Goal: Transaction & Acquisition: Purchase product/service

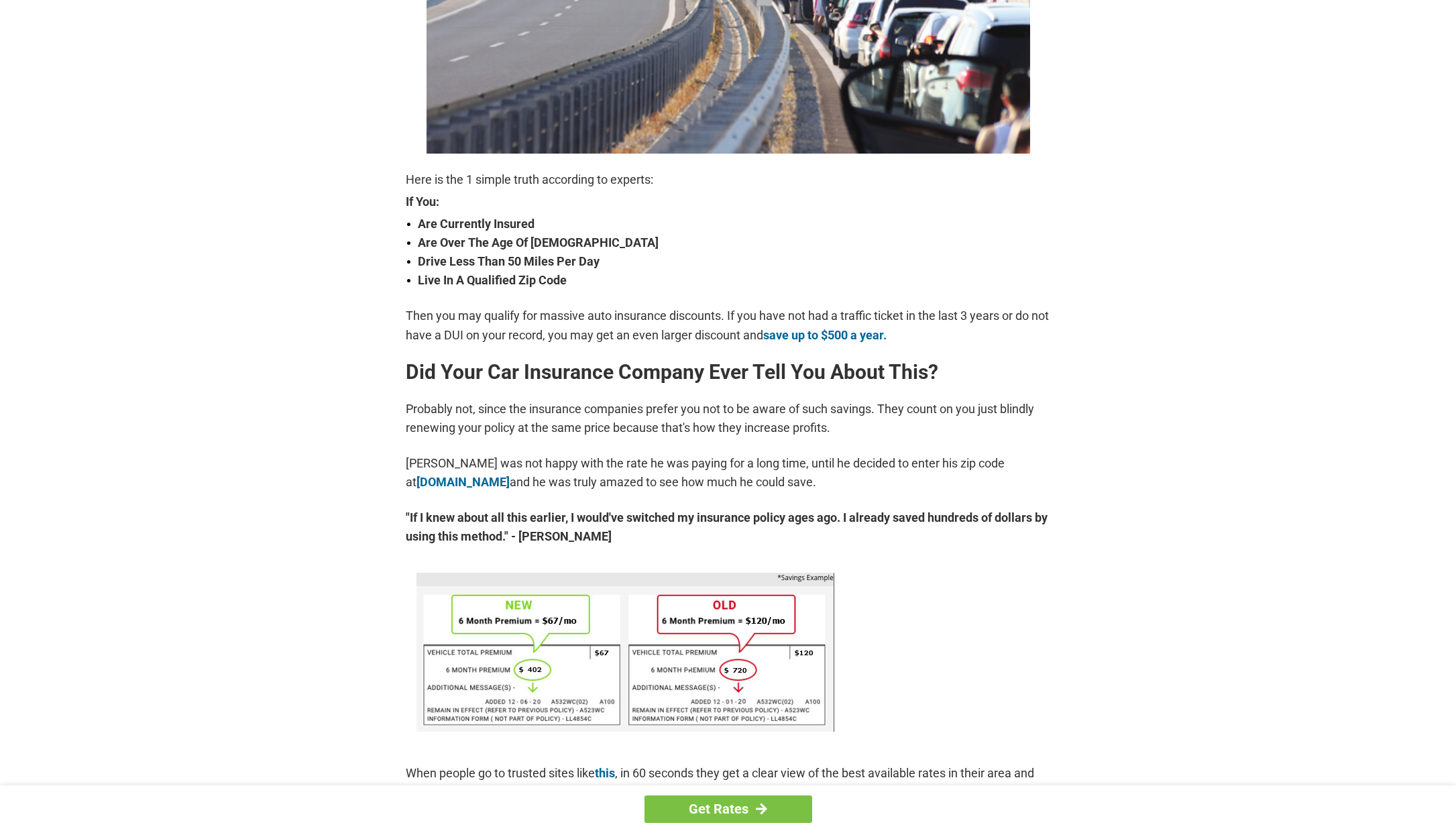
scroll to position [443, 0]
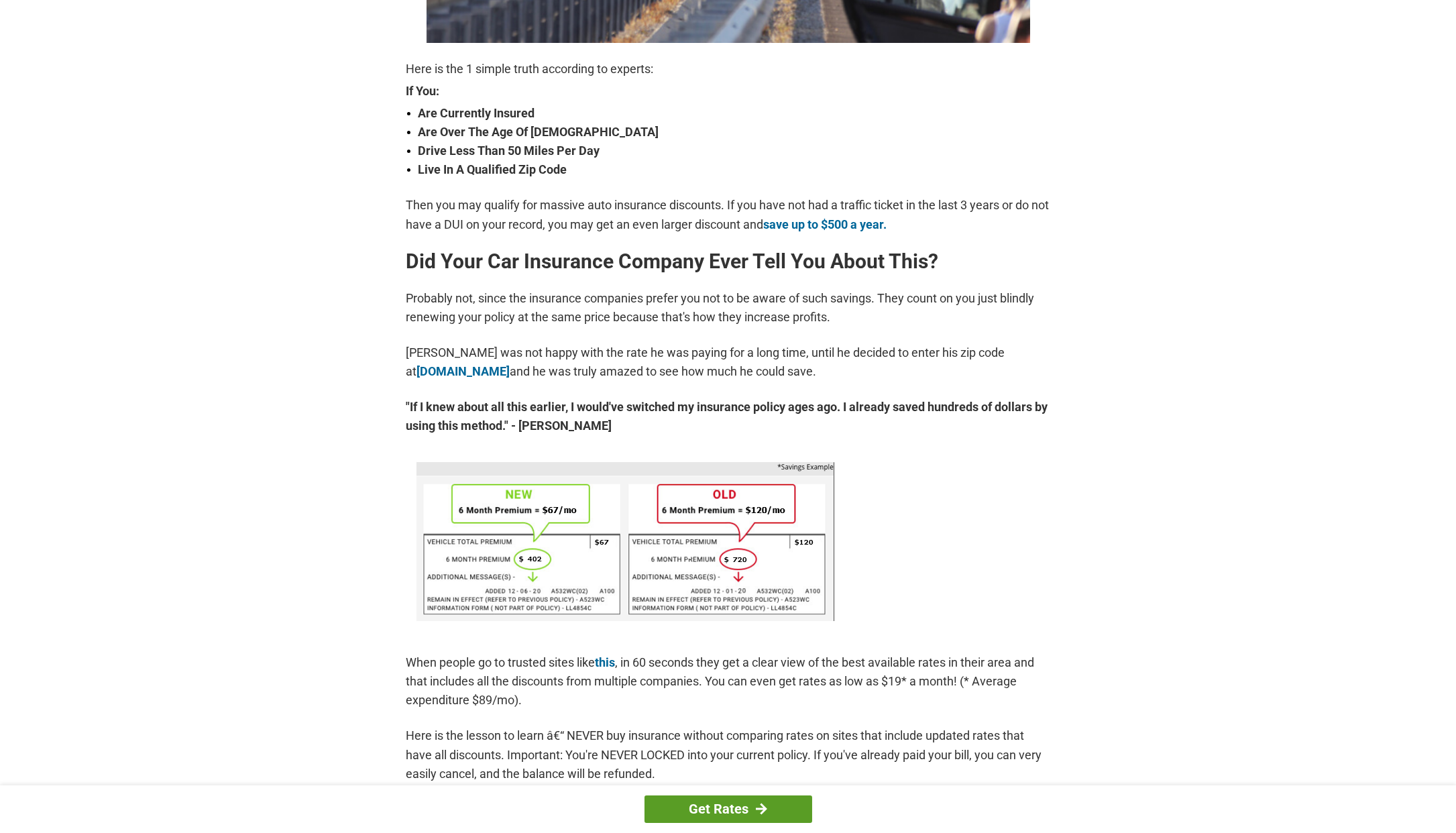
click at [723, 808] on link "Get Rates" at bounding box center [728, 809] width 168 height 28
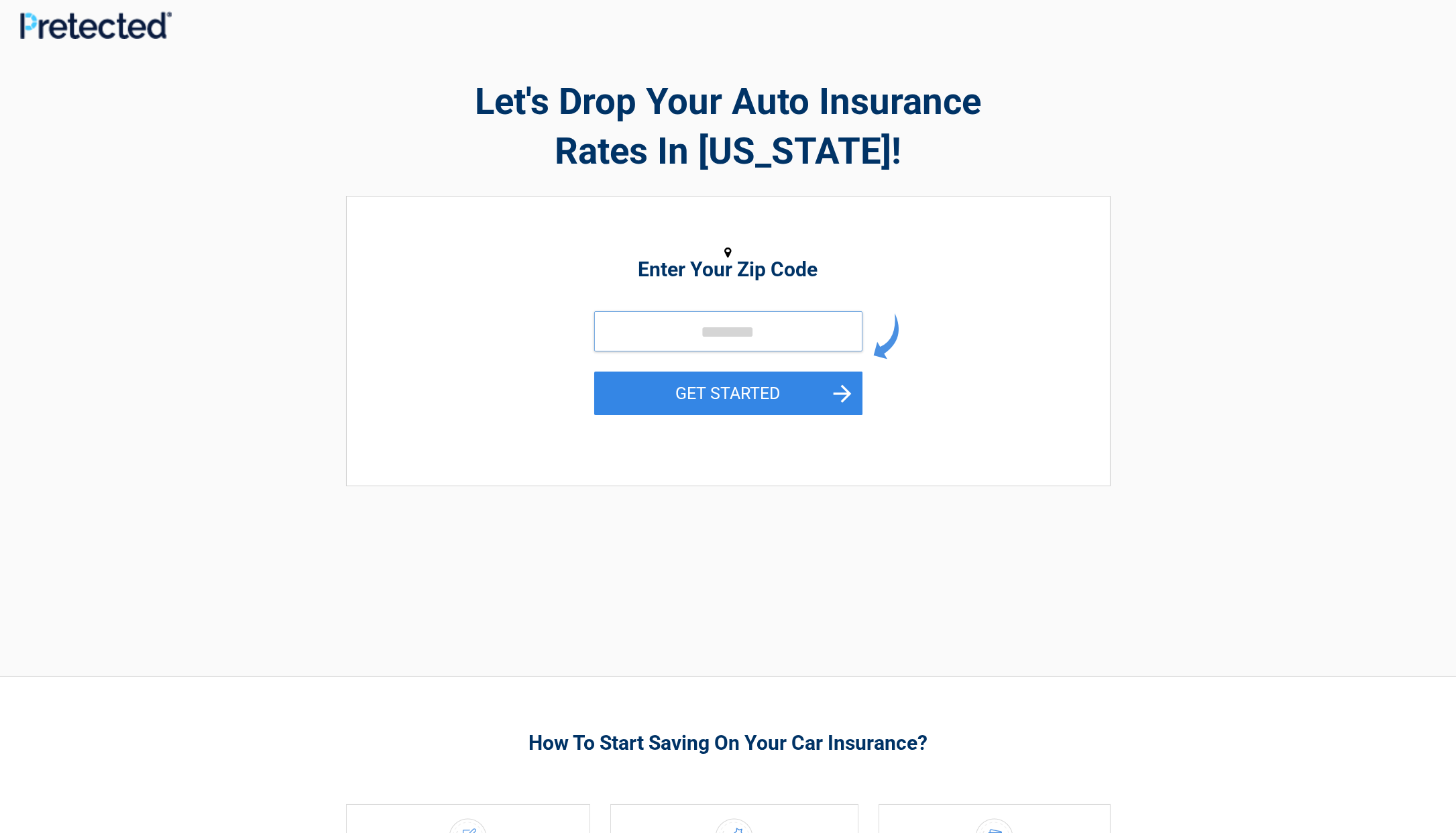
click at [823, 326] on input "tel" at bounding box center [728, 331] width 269 height 41
type input "*****"
click at [752, 393] on button "GET STARTED" at bounding box center [728, 393] width 269 height 43
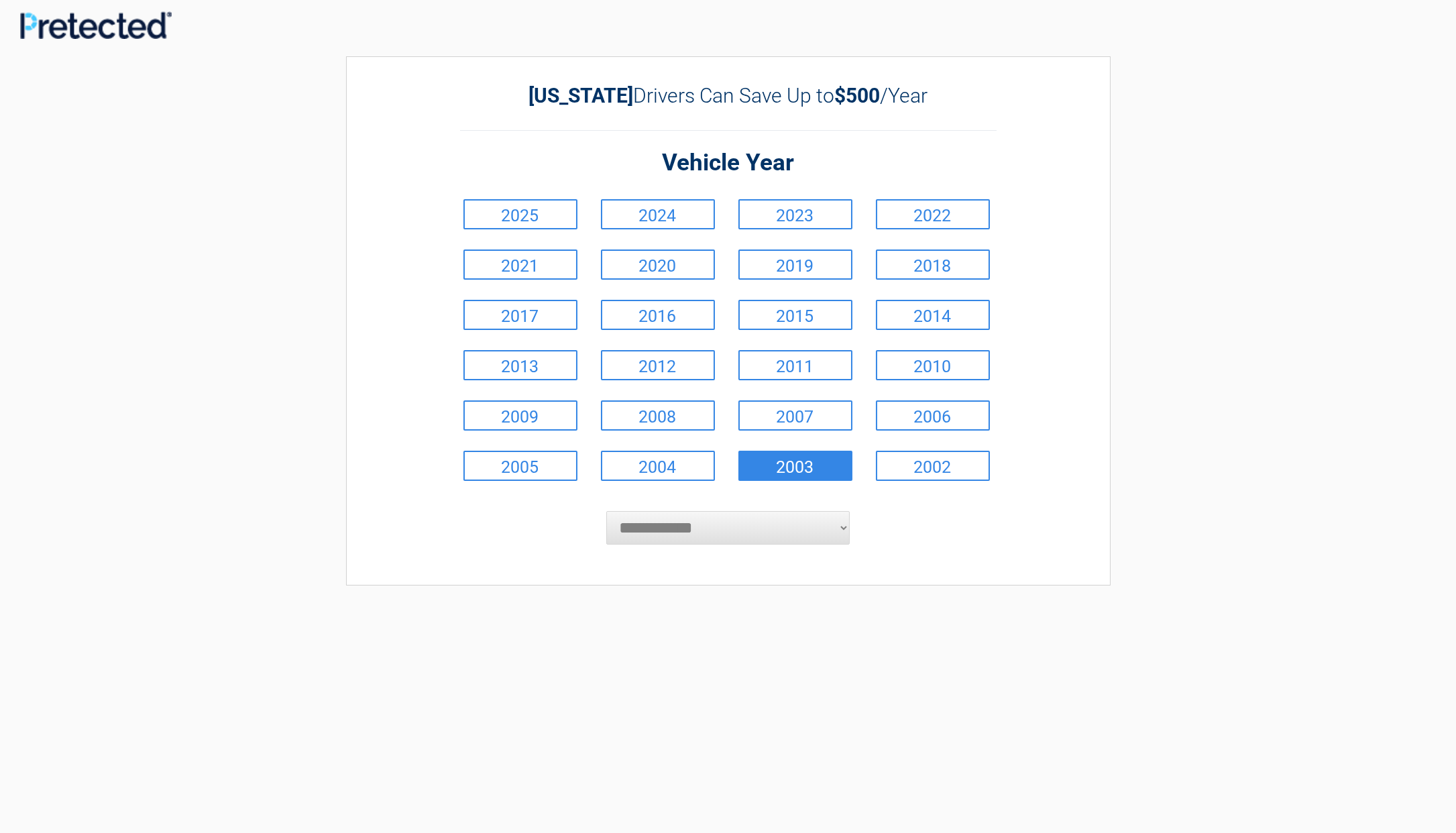
click at [804, 468] on link "2003" at bounding box center [795, 465] width 114 height 30
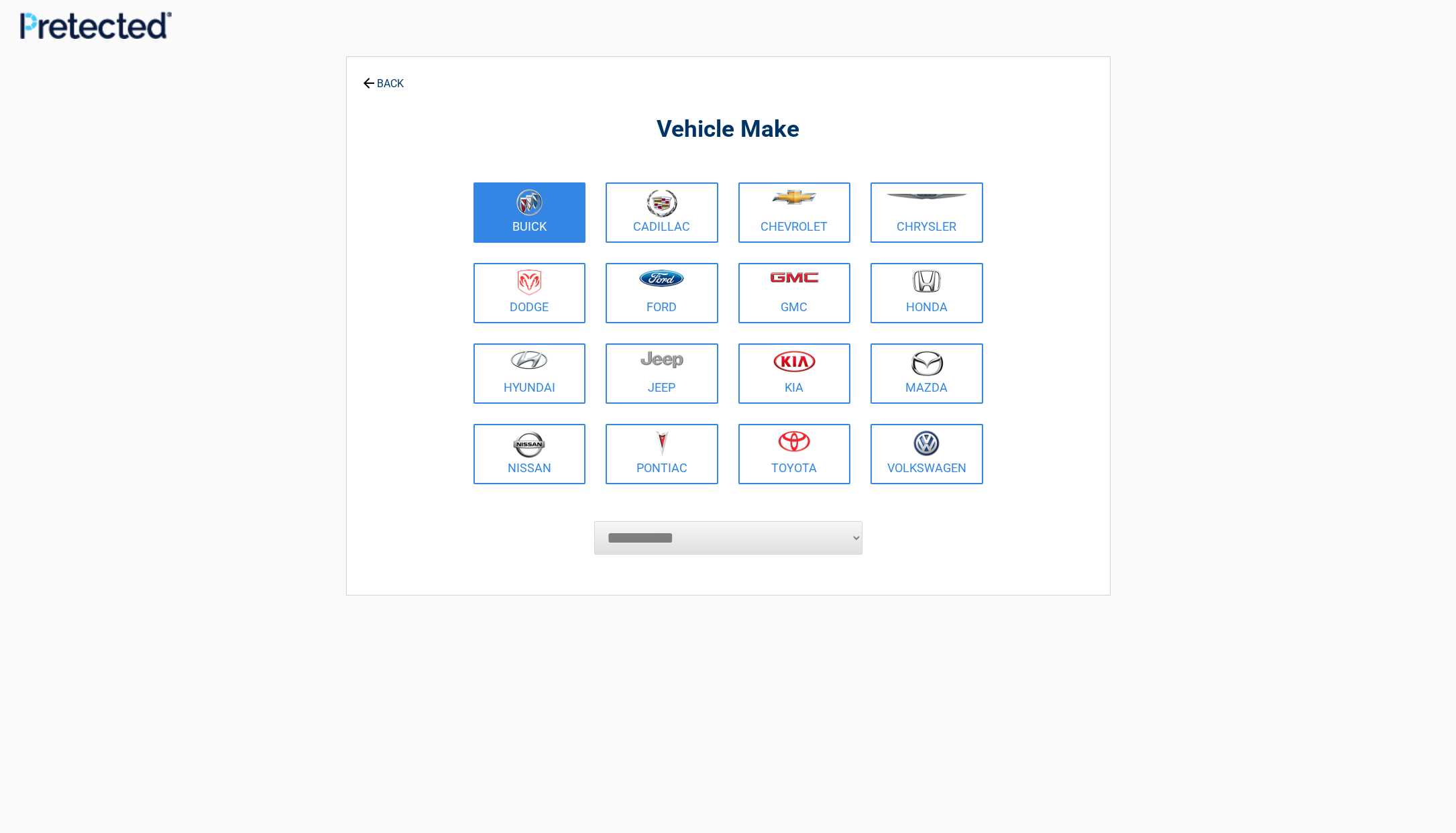
click at [539, 205] on img at bounding box center [529, 202] width 26 height 27
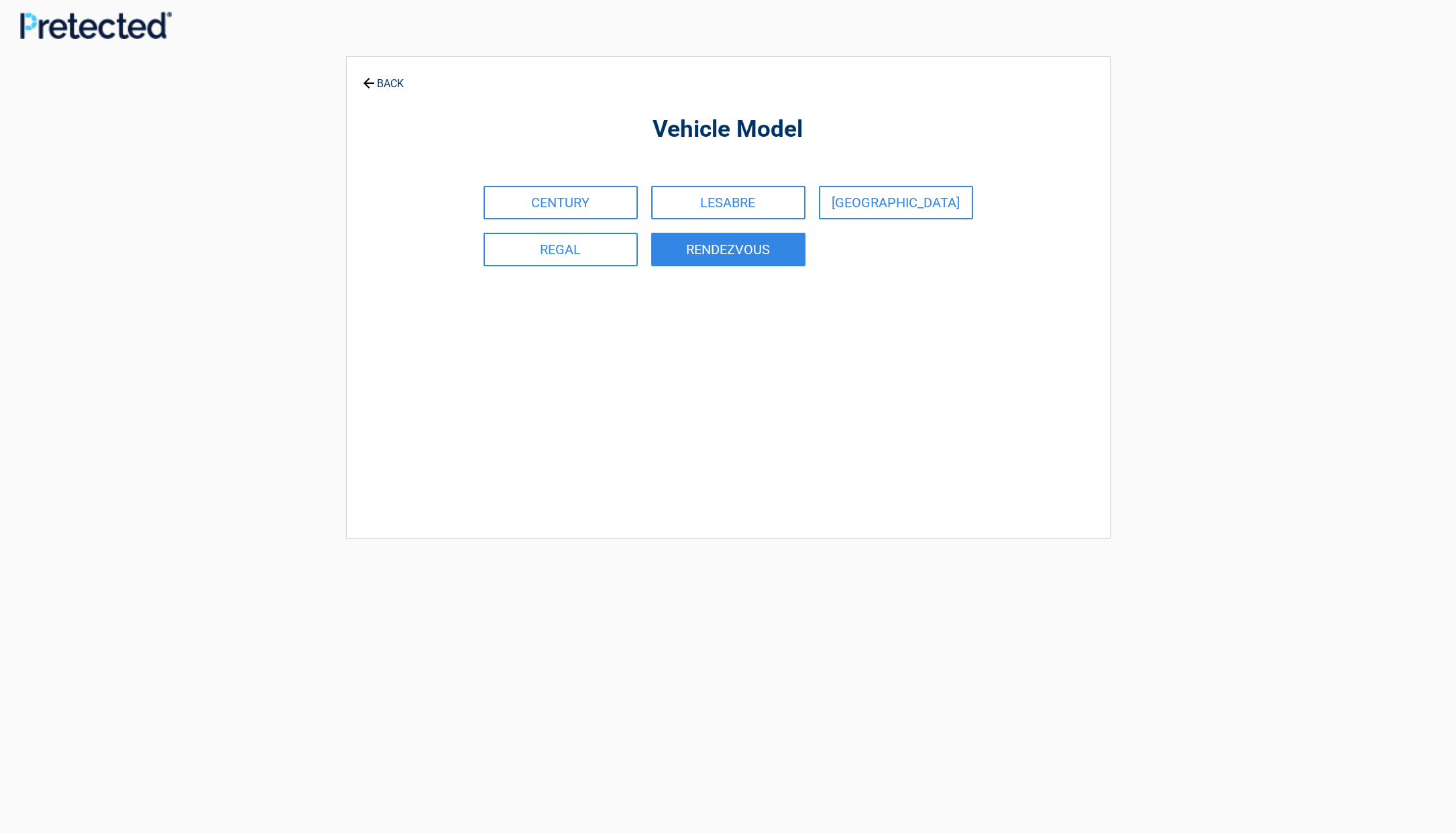
click at [713, 250] on link "RENDEZVOUS" at bounding box center [728, 249] width 155 height 34
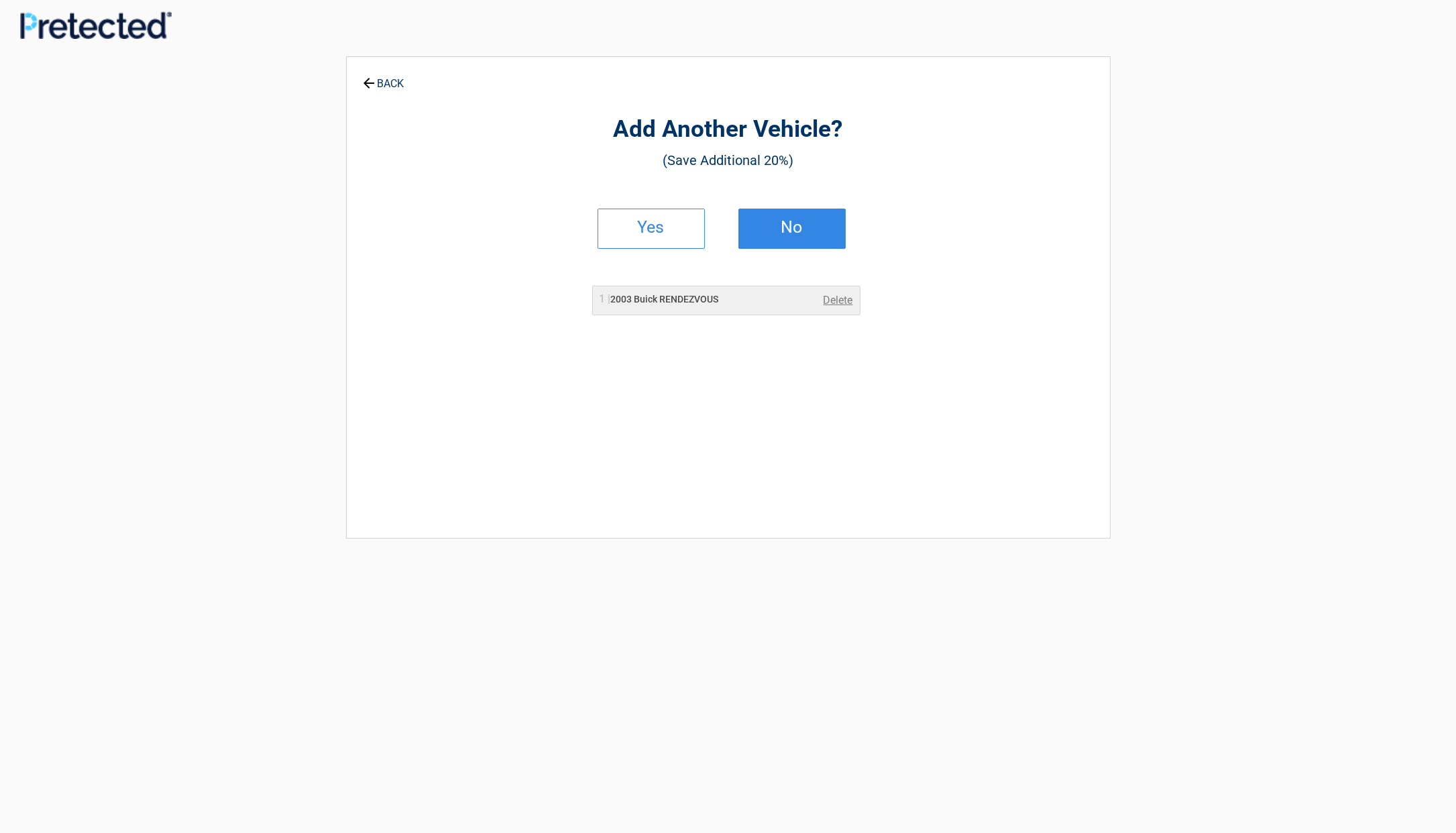
click at [762, 229] on h2 "No" at bounding box center [792, 227] width 79 height 9
